Goal: Task Accomplishment & Management: Manage account settings

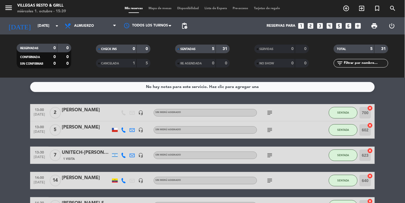
scroll to position [4, 0]
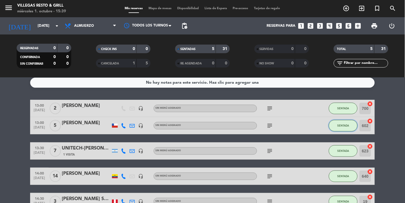
click at [345, 129] on button "SENTADA" at bounding box center [343, 125] width 29 height 11
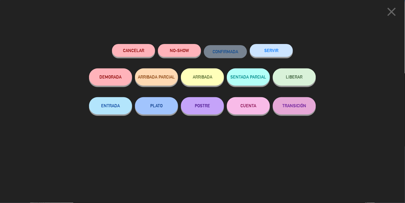
click at [347, 125] on div "close Cancelar NO-SHOW CONFIRMADA SERVIR DEMORADA ARRIBADA PARCIAL ARRIBADA SEN…" at bounding box center [202, 101] width 405 height 203
click at [272, 48] on button "SERVIR" at bounding box center [271, 50] width 43 height 13
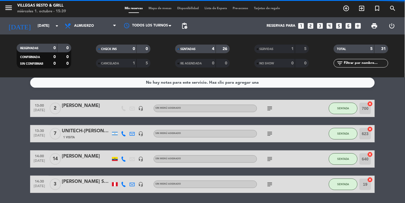
scroll to position [0, 0]
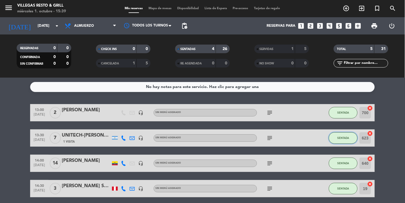
click at [342, 140] on button "SENTADA" at bounding box center [343, 137] width 29 height 11
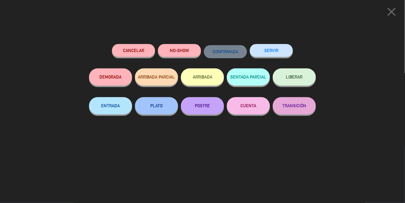
click at [273, 49] on button "SERVIR" at bounding box center [271, 50] width 43 height 13
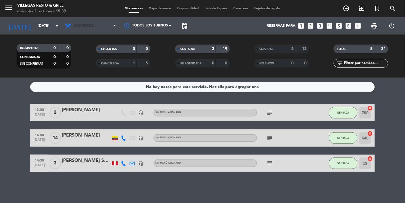
click at [100, 32] on span "Almuerzo" at bounding box center [90, 26] width 57 height 13
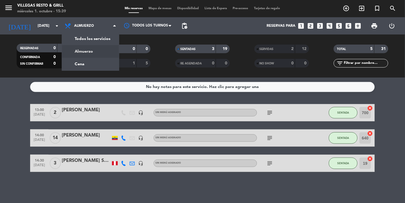
click at [95, 70] on div "menu [PERSON_NAME] Resto & Grill [DATE] 1. octubre - 15:39 Mis reservas Mapa de…" at bounding box center [202, 39] width 405 height 78
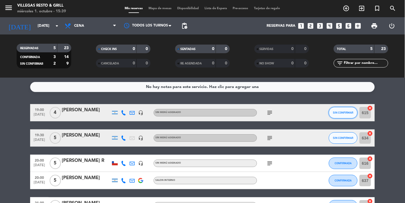
click at [344, 115] on button "SIN CONFIRMAR" at bounding box center [343, 112] width 29 height 11
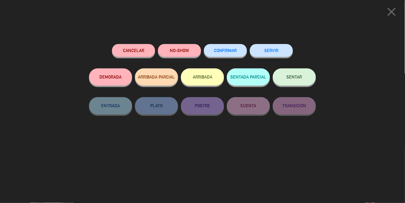
click at [211, 51] on button "CONFIRMAR" at bounding box center [225, 50] width 43 height 13
click at [229, 55] on button "CONFIRMAR" at bounding box center [225, 50] width 43 height 13
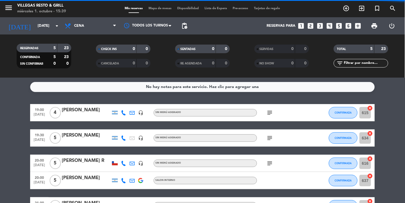
scroll to position [4, 0]
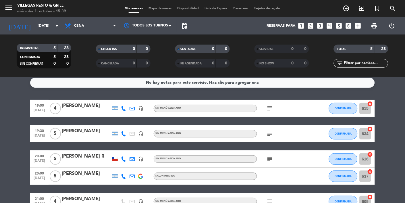
click at [39, 30] on input "[DATE]" at bounding box center [59, 26] width 49 height 10
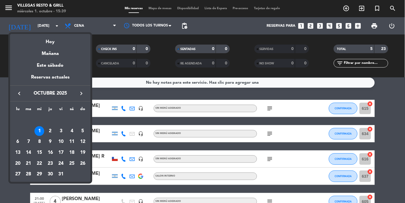
click at [55, 134] on td "2" at bounding box center [50, 131] width 11 height 11
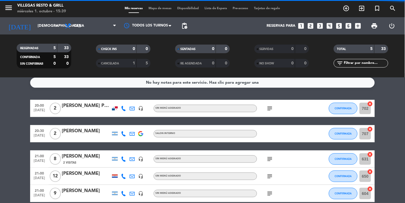
scroll to position [0, 0]
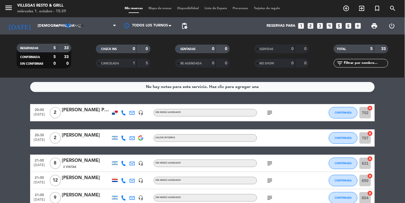
click at [88, 26] on span "Cena" at bounding box center [90, 26] width 57 height 13
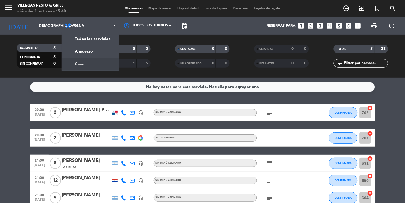
click at [96, 57] on div "menu [PERSON_NAME] Resto & Grill [DATE] 1. octubre - 15:40 Mis reservas Mapa de…" at bounding box center [202, 39] width 405 height 78
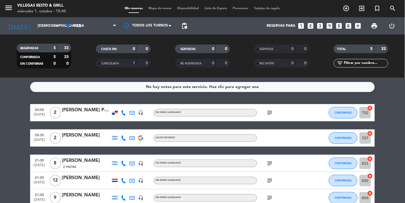
click at [109, 31] on span "Cena" at bounding box center [90, 26] width 57 height 13
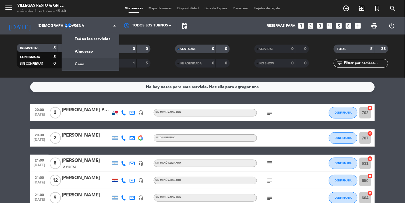
click at [95, 54] on div "menu [PERSON_NAME] Resto & Grill [DATE] 1. octubre - 15:40 Mis reservas Mapa de…" at bounding box center [202, 39] width 405 height 78
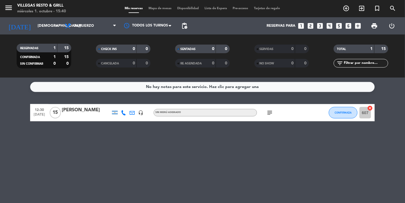
click at [47, 26] on input "[DEMOGRAPHIC_DATA][DATE]" at bounding box center [59, 26] width 49 height 10
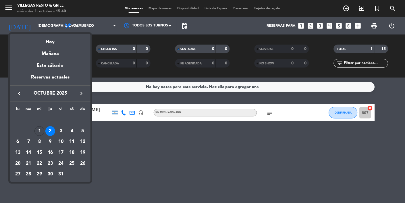
click at [64, 132] on div "3" at bounding box center [61, 131] width 10 height 10
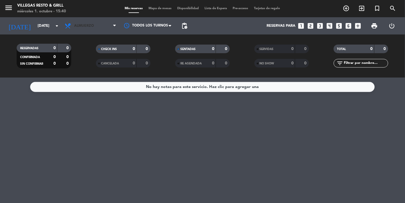
click at [94, 30] on span "Almuerzo" at bounding box center [90, 26] width 57 height 13
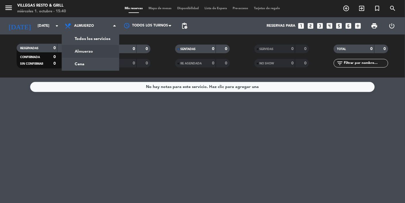
click at [97, 69] on div "menu [PERSON_NAME] Resto & Grill [DATE] 1. octubre - 15:40 Mis reservas Mapa de…" at bounding box center [202, 39] width 405 height 78
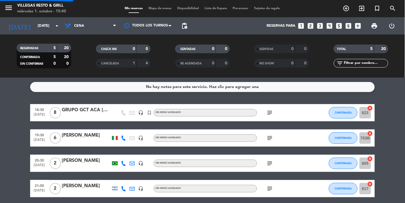
click at [47, 29] on input "[DATE]" at bounding box center [59, 26] width 49 height 10
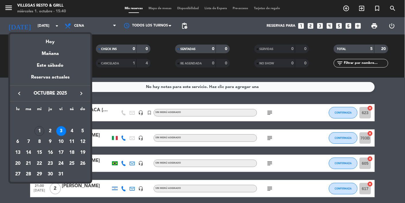
click at [76, 134] on div "4" at bounding box center [72, 131] width 10 height 10
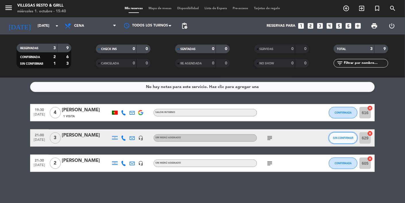
click at [343, 138] on span "SIN CONFIRMAR" at bounding box center [343, 137] width 20 height 3
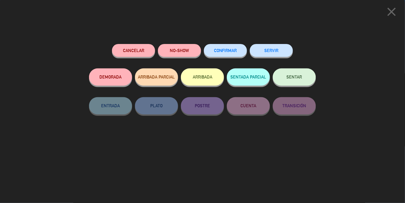
click at [223, 53] on span "CONFIRMAR" at bounding box center [225, 50] width 23 height 5
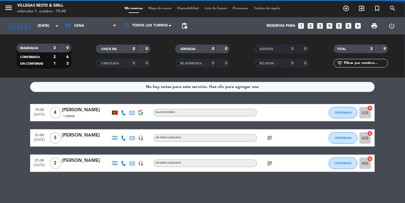
click at [270, 140] on icon "subject" at bounding box center [270, 137] width 7 height 7
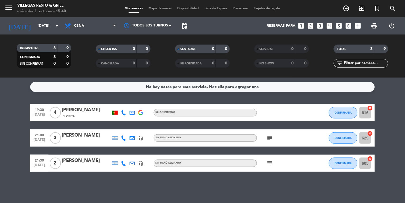
click at [270, 173] on div "No hay notas para este servicio. Haz clic para agregar una 19:30 [DATE] 4 [PERS…" at bounding box center [202, 140] width 405 height 125
click at [269, 165] on icon "subject" at bounding box center [270, 163] width 7 height 7
click at [49, 23] on input "[DATE]" at bounding box center [59, 26] width 49 height 10
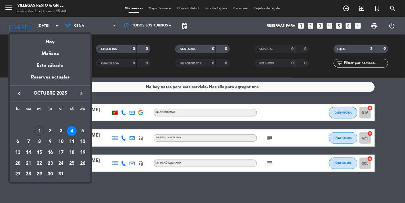
click at [97, 22] on div at bounding box center [202, 101] width 405 height 203
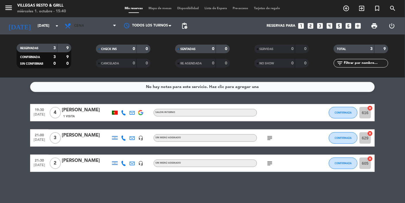
click at [104, 30] on span "Cena" at bounding box center [90, 26] width 57 height 13
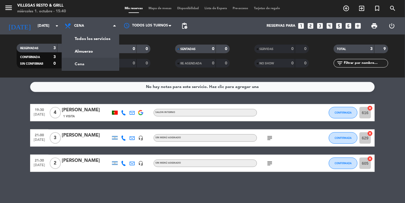
click at [95, 56] on div "menu [PERSON_NAME] Resto & Grill [DATE] 1. octubre - 15:40 Mis reservas Mapa de…" at bounding box center [202, 39] width 405 height 78
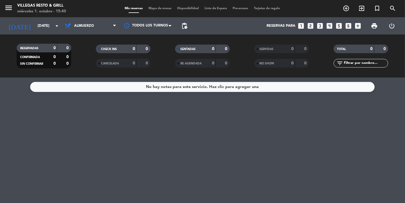
click at [36, 25] on input "[DATE]" at bounding box center [59, 26] width 49 height 10
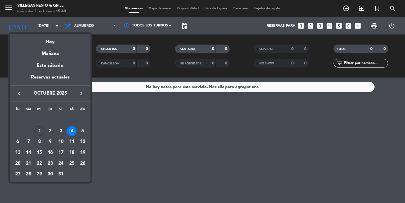
click at [85, 135] on td "5" at bounding box center [82, 131] width 11 height 11
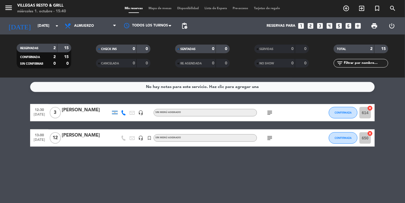
click at [268, 115] on icon "subject" at bounding box center [270, 112] width 7 height 7
click at [276, 161] on div "No hay notas para este servicio. Haz clic para agregar una 12:30 [DATE] 3 [PERS…" at bounding box center [202, 140] width 405 height 125
click at [268, 136] on icon "subject" at bounding box center [270, 137] width 7 height 7
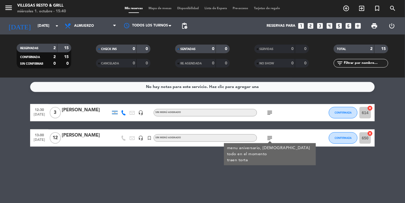
click at [165, 178] on div "No hay notas para este servicio. Haz clic para agregar una 12:30 [DATE] 3 [PERS…" at bounding box center [202, 140] width 405 height 125
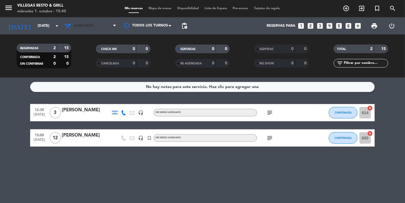
click at [93, 29] on span "Almuerzo" at bounding box center [90, 26] width 57 height 13
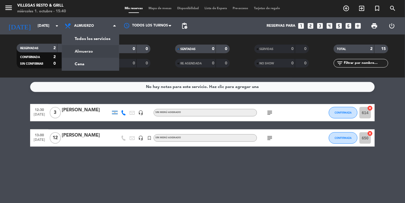
click at [94, 67] on div "menu [PERSON_NAME] Resto & Grill [DATE] 1. octubre - 15:40 Mis reservas Mapa de…" at bounding box center [202, 39] width 405 height 78
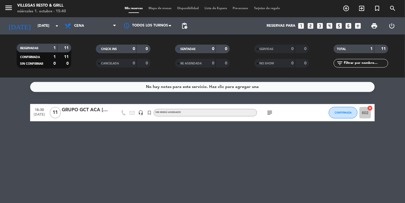
click at [269, 114] on icon "subject" at bounding box center [270, 112] width 7 height 7
click at [247, 158] on div "No hay notas para este servicio. Haz clic para agregar una 18:30 [DATE] GRUPO G…" at bounding box center [202, 140] width 405 height 125
click at [43, 30] on input "[DATE]" at bounding box center [59, 26] width 49 height 10
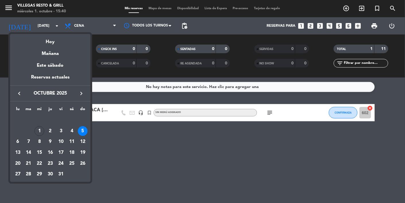
click at [20, 144] on div "6" at bounding box center [18, 142] width 10 height 10
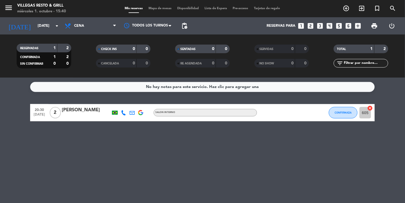
click at [43, 27] on input "[DATE]" at bounding box center [59, 26] width 49 height 10
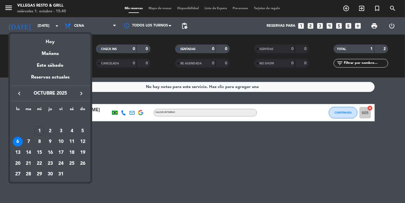
click at [61, 47] on div "Mañana" at bounding box center [50, 52] width 80 height 12
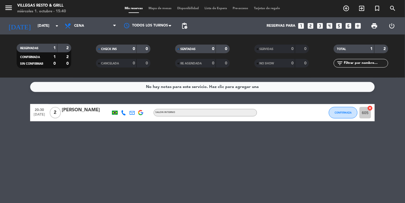
type input "[DEMOGRAPHIC_DATA][DATE]"
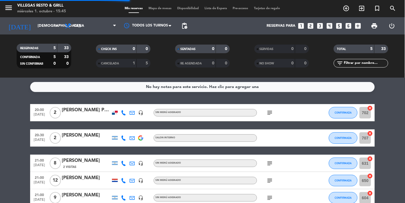
scroll to position [35, 0]
click at [267, 160] on icon "subject" at bounding box center [270, 163] width 7 height 7
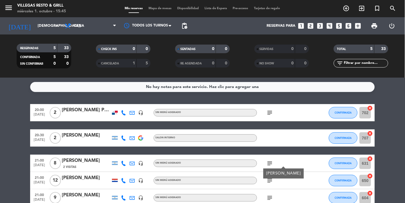
click at [391, 114] on bookings-row "20:00 [DATE] 2 [PERSON_NAME] Pan [PERSON_NAME] headset_mic Sin menú asignado su…" at bounding box center [202, 155] width 405 height 102
click at [361, 157] on input "631" at bounding box center [365, 162] width 11 height 11
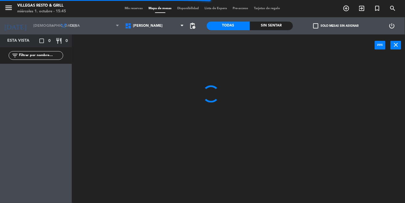
click at [45, 26] on input "[DEMOGRAPHIC_DATA][DATE]" at bounding box center [54, 26] width 49 height 10
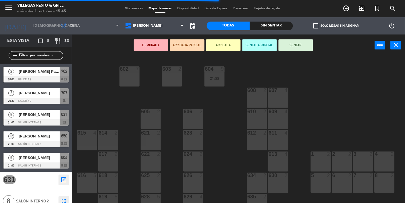
click at [36, 28] on input "[DEMOGRAPHIC_DATA][DATE]" at bounding box center [54, 26] width 49 height 10
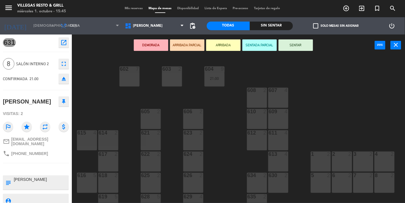
click at [180, 131] on div "623" at bounding box center [183, 132] width 9 height 5
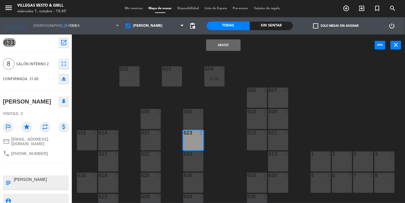
click at [46, 29] on input "[DEMOGRAPHIC_DATA][DATE]" at bounding box center [54, 26] width 49 height 10
click at [36, 30] on input "[DEMOGRAPHIC_DATA][DATE]" at bounding box center [54, 26] width 49 height 10
click at [104, 106] on div "602 7 603 2 604 9 21:00 608 2 607 4 605 2 606 2 610 2 609 4 621 2 623 2 614 2 6…" at bounding box center [240, 129] width 329 height 147
click at [105, 104] on div "602 7 603 2 604 9 21:00 608 2 607 4 605 2 606 2 610 2 609 4 621 2 623 2 614 2 6…" at bounding box center [240, 129] width 329 height 147
click at [104, 103] on div "602 7 603 2 604 9 21:00 608 2 607 4 605 2 606 2 610 2 609 4 621 2 623 2 614 2 6…" at bounding box center [240, 129] width 329 height 147
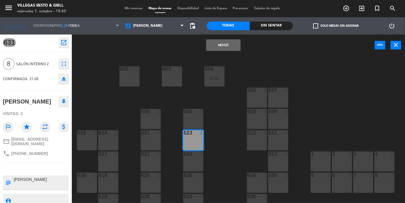
click at [34, 26] on input "[DEMOGRAPHIC_DATA][DATE]" at bounding box center [54, 26] width 49 height 10
click at [172, 151] on div "602 7 603 2 604 9 21:00 608 2 607 4 605 2 606 2 610 2 609 4 621 2 623 2 614 2 6…" at bounding box center [240, 129] width 329 height 147
click at [225, 48] on button "Mover" at bounding box center [223, 44] width 34 height 11
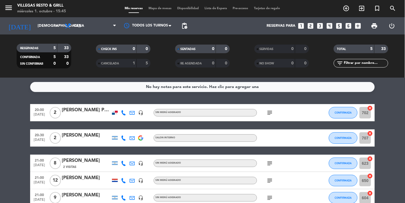
click at [35, 27] on input "[DEMOGRAPHIC_DATA][DATE]" at bounding box center [59, 26] width 49 height 10
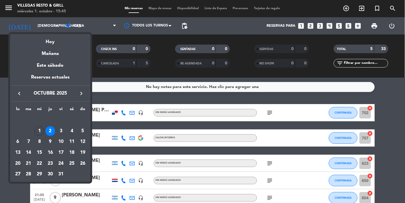
click at [44, 132] on td "1" at bounding box center [39, 131] width 11 height 11
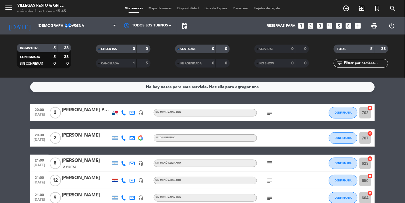
type input "[DATE]"
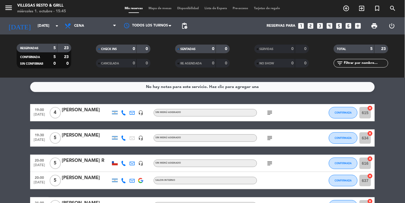
scroll to position [4, 0]
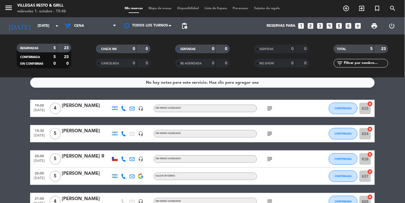
click at [270, 200] on icon "subject" at bounding box center [270, 201] width 7 height 7
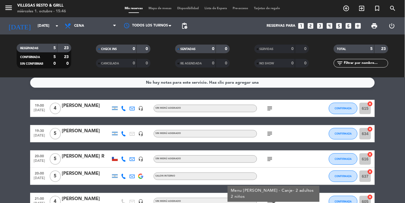
click at [250, 202] on div "No hay notas para este servicio. Haz clic para agregar una 19:00 [DATE] 4 [PERS…" at bounding box center [202, 140] width 405 height 125
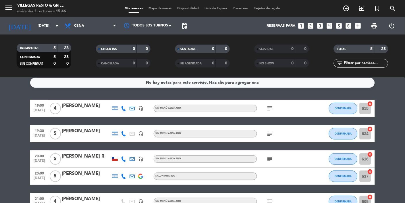
click at [273, 157] on icon "subject" at bounding box center [270, 158] width 7 height 7
click at [240, 202] on div "No hay notas para este servicio. Haz clic para agregar una 19:00 [DATE] 4 [PERS…" at bounding box center [202, 140] width 405 height 125
click at [267, 136] on icon "subject" at bounding box center [270, 133] width 7 height 7
click at [269, 110] on icon "subject" at bounding box center [270, 108] width 7 height 7
click at [215, 202] on div "No hay notas para este servicio. Haz clic para agregar una 19:00 [DATE] 4 [PERS…" at bounding box center [202, 140] width 405 height 125
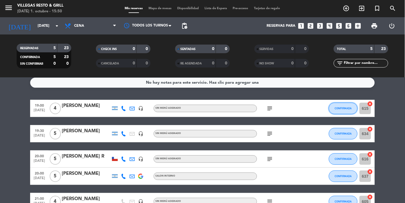
click at [339, 111] on button "CONFIRMADA" at bounding box center [343, 108] width 29 height 11
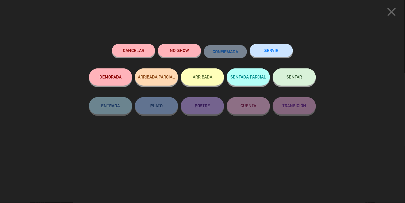
click at [318, 46] on div "Cancelar NO-SHOW CONFIRMADA SERVIR DEMORADA ARRIBADA PARCIAL ARRIBADA SENTADA P…" at bounding box center [202, 121] width 235 height 163
click at [391, 13] on icon "close" at bounding box center [392, 12] width 14 height 14
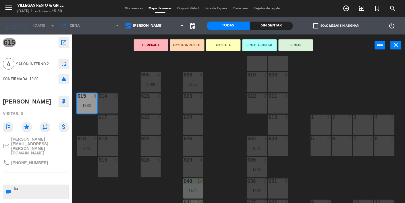
scroll to position [50, 0]
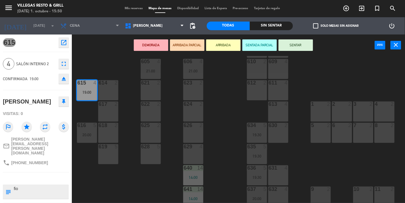
click at [306, 140] on div "602 7 603 2 604 7 608 2 607 4 605 4 21:00 606 4 21:00 610 2 609 4 621 2 623 2 6…" at bounding box center [240, 129] width 329 height 147
click at [382, 82] on div "602 7 603 2 604 7 608 2 607 4 605 4 21:00 606 4 21:00 610 2 609 4 621 2 623 2 6…" at bounding box center [240, 129] width 329 height 147
click at [395, 46] on icon "close" at bounding box center [396, 44] width 7 height 7
